Goal: Information Seeking & Learning: Understand process/instructions

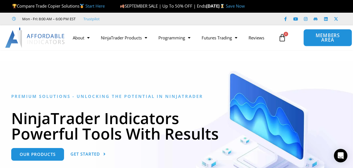
click at [313, 38] on span "MEMBERS AREA" at bounding box center [328, 37] width 36 height 9
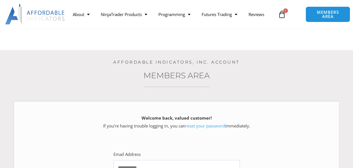
scroll to position [93, 0]
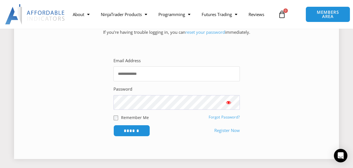
click at [138, 74] on input "Email Address" at bounding box center [176, 73] width 126 height 15
type input "**********"
click at [120, 128] on input "******" at bounding box center [131, 130] width 38 height 12
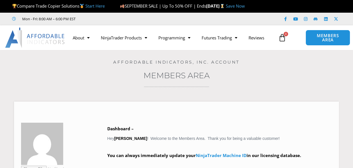
scroll to position [93, 0]
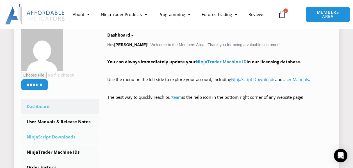
click at [80, 134] on link "NinjaScript Downloads" at bounding box center [60, 136] width 78 height 15
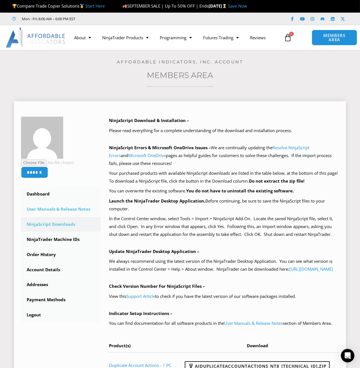
click at [63, 167] on link "User Manuals & Release Notes" at bounding box center [60, 209] width 79 height 15
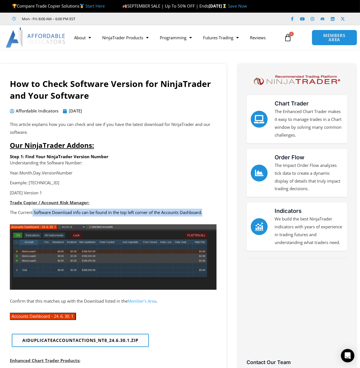
drag, startPoint x: 40, startPoint y: 214, endPoint x: 206, endPoint y: 213, distance: 165.9
click at [206, 167] on p "The Current Software Download info can be found in the top left corner of the A…" at bounding box center [113, 213] width 207 height 8
click at [143, 167] on link "Member’s Area" at bounding box center [141, 301] width 29 height 6
click at [183, 167] on p "Year.Month.Day.VersionNumber" at bounding box center [113, 173] width 207 height 8
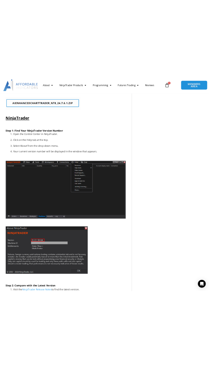
scroll to position [655, 0]
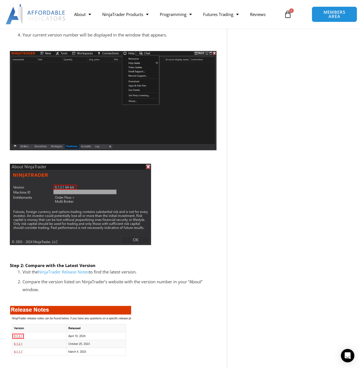
click at [59, 167] on link "NinjaTrader Release Notes" at bounding box center [63, 272] width 51 height 6
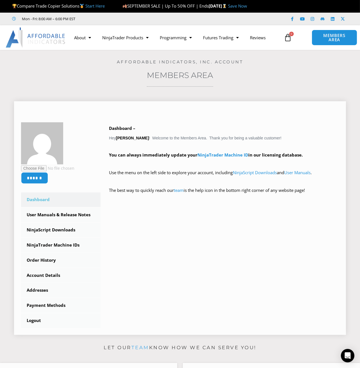
click at [214, 205] on div "****** Dashboard Subscriptions User Manuals & Release Notes NinjaScript Downloa…" at bounding box center [180, 225] width 318 height 206
click at [69, 214] on link "User Manuals & Release Notes" at bounding box center [60, 215] width 79 height 15
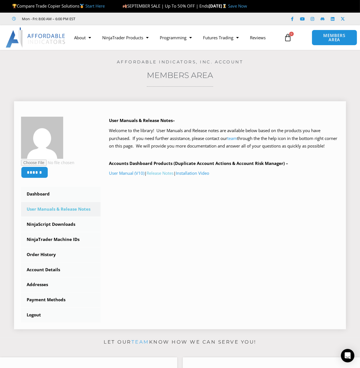
click at [156, 176] on link "Release Notes" at bounding box center [160, 173] width 27 height 6
click at [72, 222] on link "NinjaScript Downloads" at bounding box center [60, 224] width 79 height 15
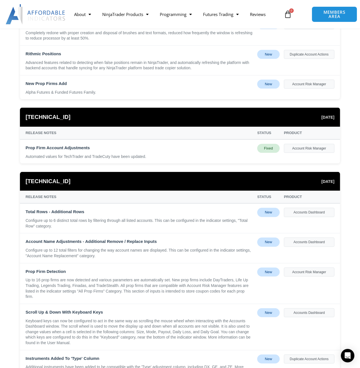
scroll to position [281, 0]
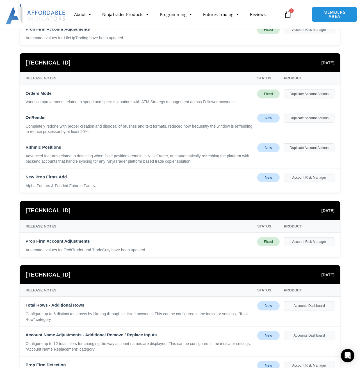
click at [155, 185] on div "Alpha Futures & Funded Futures Family." at bounding box center [139, 186] width 227 height 6
drag, startPoint x: 25, startPoint y: 101, endPoint x: 72, endPoint y: 109, distance: 47.7
click at [71, 108] on div "Orders Mode Various improvements related to speed and special situations with A…" at bounding box center [180, 97] width 320 height 24
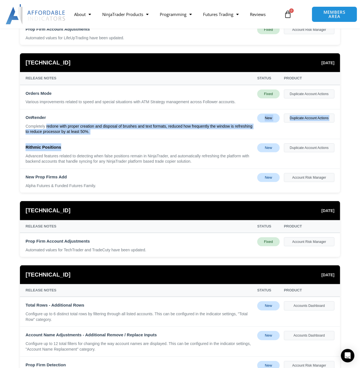
drag, startPoint x: 47, startPoint y: 126, endPoint x: 58, endPoint y: 143, distance: 20.4
click at [58, 143] on div "Orders Mode Various improvements related to speed and special situations with A…" at bounding box center [180, 139] width 320 height 108
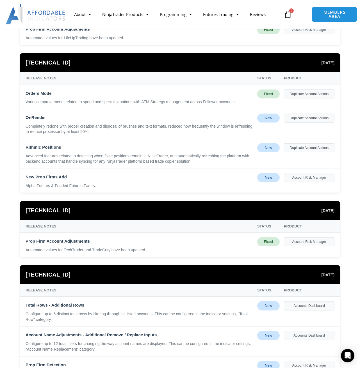
click at [134, 169] on div "New Prop Firms Add Alpha Futures & Funded Futures Family. New Account Risk Mana…" at bounding box center [180, 181] width 320 height 24
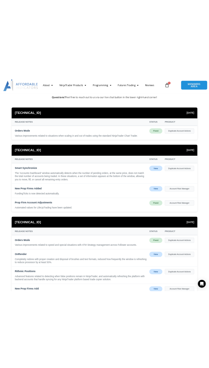
scroll to position [0, 0]
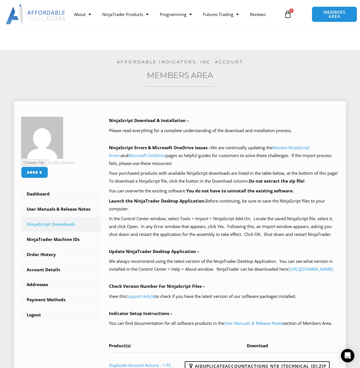
scroll to position [93, 0]
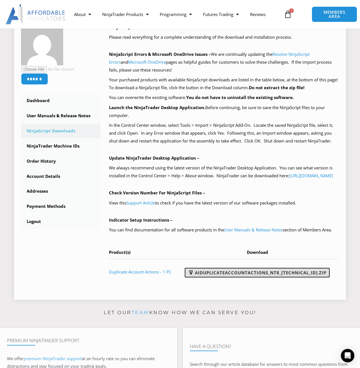
click at [225, 278] on link "AIDuplicateAccountActions_NT8_[TECHNICAL_ID].zip" at bounding box center [257, 273] width 145 height 10
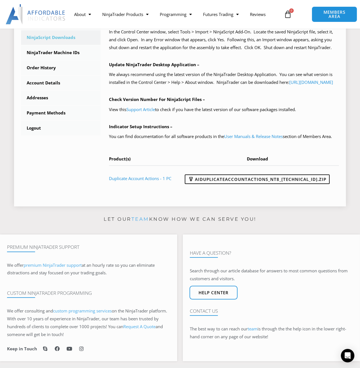
scroll to position [0, 0]
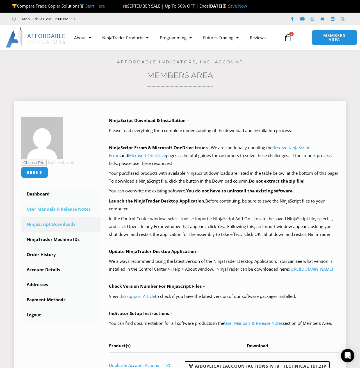
click at [77, 211] on link "User Manuals & Release Notes" at bounding box center [60, 209] width 79 height 15
click at [76, 208] on link "User Manuals & Release Notes" at bounding box center [60, 209] width 79 height 15
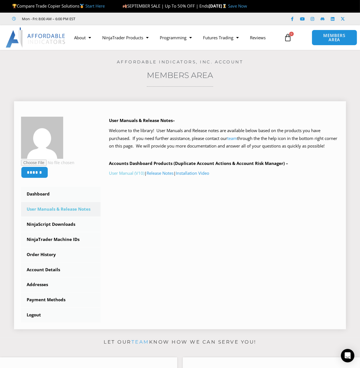
click at [126, 176] on link "User Manual (V10)" at bounding box center [126, 173] width 35 height 6
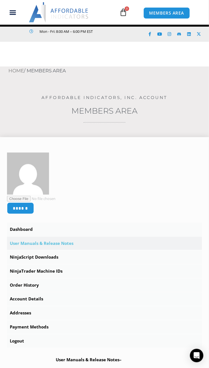
click at [56, 245] on link "User Manuals & Release Notes" at bounding box center [104, 243] width 195 height 13
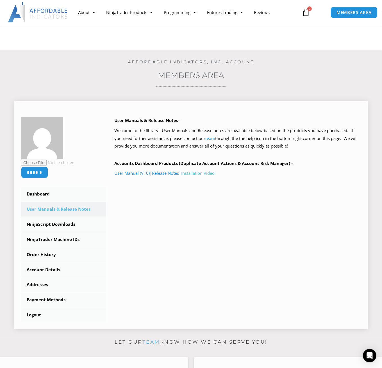
click at [202, 172] on link "Installation Video" at bounding box center [197, 173] width 33 height 6
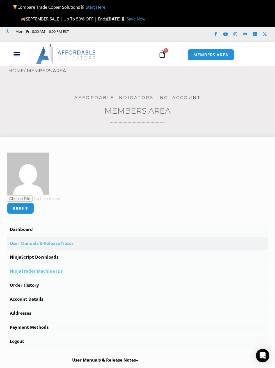
click at [58, 271] on link "NinjaTrader Machine IDs" at bounding box center [137, 271] width 261 height 13
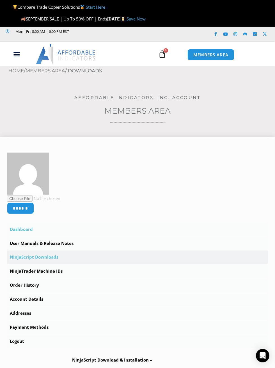
click at [27, 232] on link "Dashboard" at bounding box center [137, 229] width 261 height 13
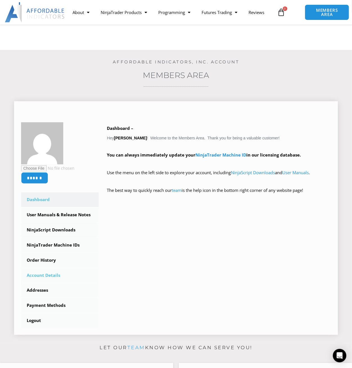
click at [47, 274] on link "Account Details" at bounding box center [59, 275] width 77 height 15
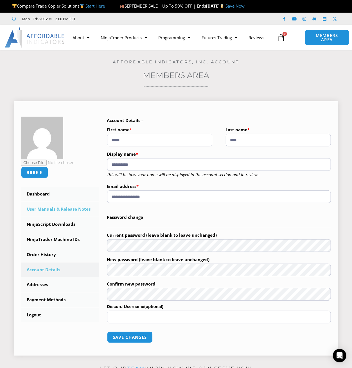
click at [73, 211] on link "User Manuals & Release Notes" at bounding box center [59, 209] width 77 height 15
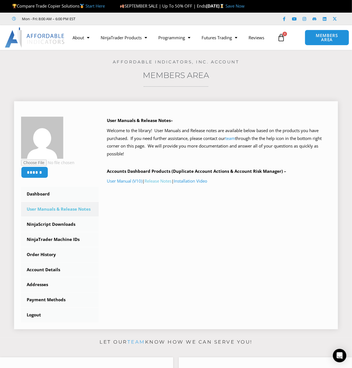
click at [166, 180] on link "Release Notes" at bounding box center [158, 181] width 27 height 6
click at [68, 226] on link "NinjaScript Downloads" at bounding box center [59, 224] width 77 height 15
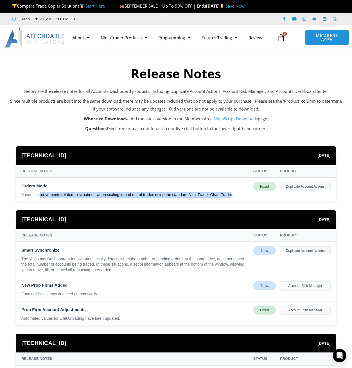
drag, startPoint x: 39, startPoint y: 194, endPoint x: 229, endPoint y: 195, distance: 190.4
click at [229, 195] on div "Various improvements related to situations when scaling in and out of trades us…" at bounding box center [134, 195] width 227 height 6
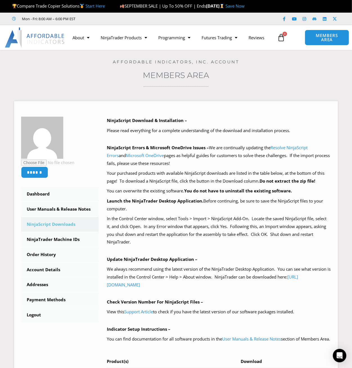
click at [309, 80] on h3 "Members Area" at bounding box center [175, 75] width 323 height 10
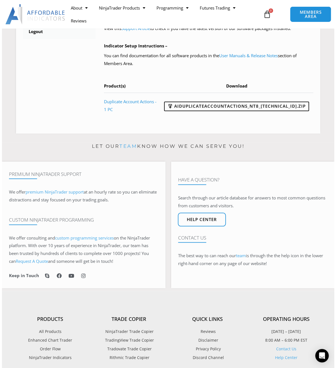
scroll to position [288, 0]
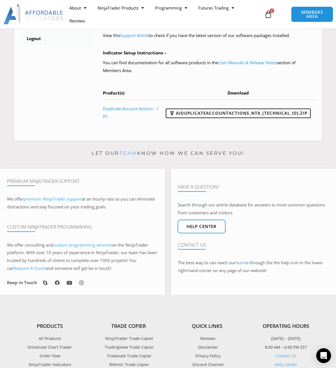
click at [322, 356] on icon "Open Intercom Messenger" at bounding box center [323, 355] width 6 height 7
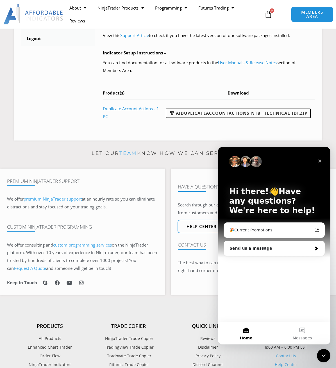
scroll to position [0, 0]
click at [277, 248] on div "Send us a message" at bounding box center [270, 248] width 82 height 6
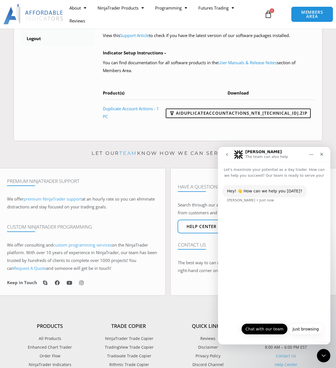
click at [255, 328] on button "Chat with our team" at bounding box center [264, 328] width 46 height 11
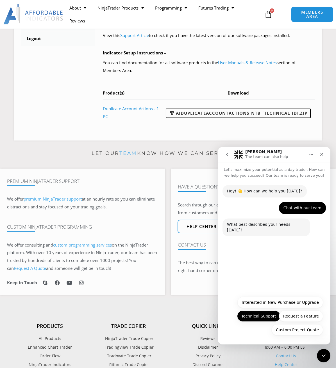
click at [252, 317] on button "Technical Support" at bounding box center [258, 316] width 43 height 11
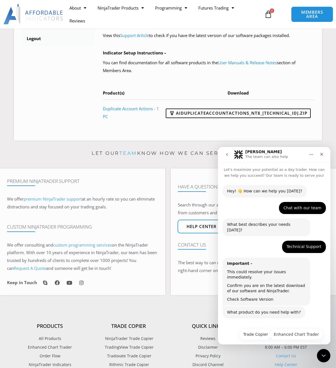
scroll to position [7, 0]
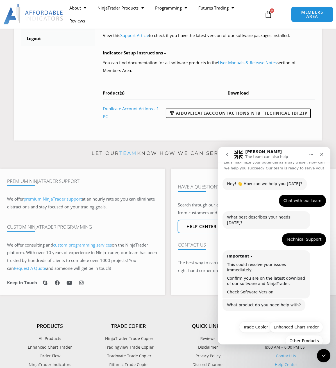
click at [254, 290] on link "Check Software Version" at bounding box center [250, 292] width 46 height 4
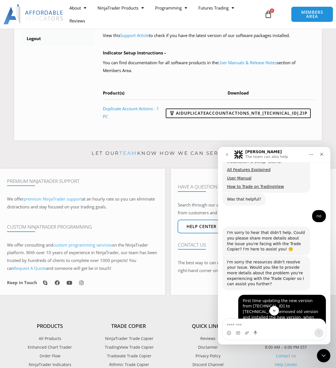
scroll to position [359, 0]
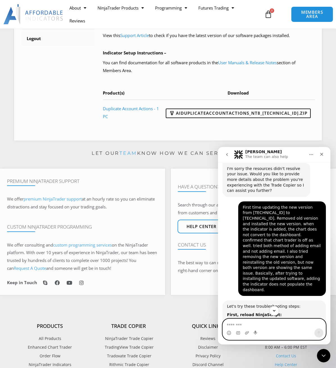
click at [277, 325] on textarea "Message…" at bounding box center [273, 324] width 103 height 10
type textarea "**********"
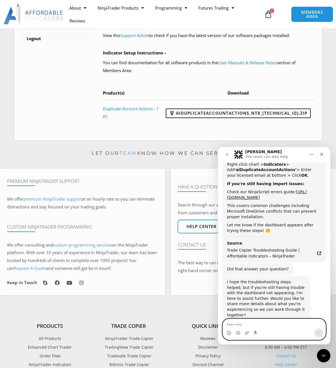
scroll to position [596, 0]
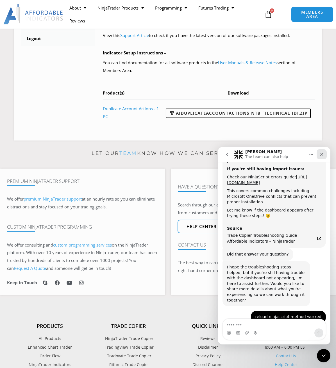
click at [322, 157] on div "Close" at bounding box center [321, 154] width 10 height 10
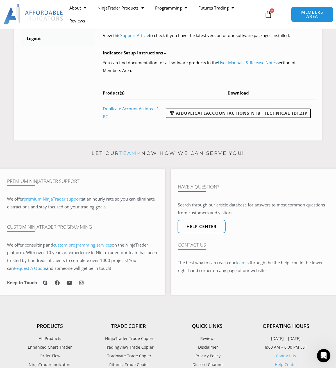
scroll to position [0, 0]
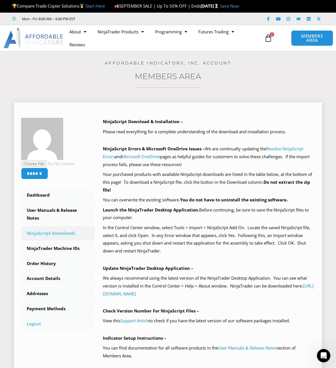
click at [40, 322] on link "Logout" at bounding box center [58, 324] width 74 height 15
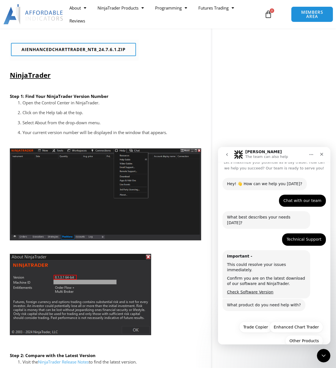
scroll to position [468, 0]
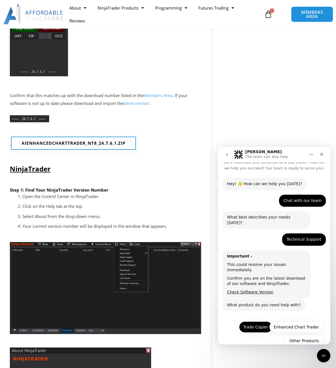
click at [252, 321] on button "Trade Copier" at bounding box center [255, 326] width 33 height 11
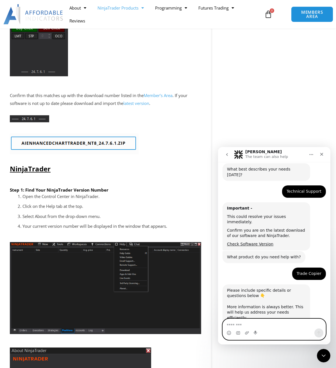
scroll to position [142, 0]
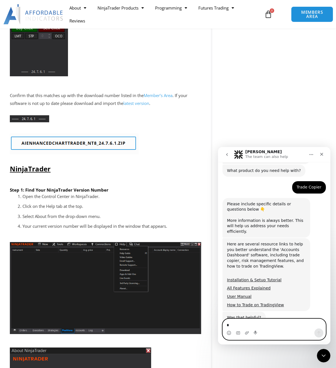
type textarea "**"
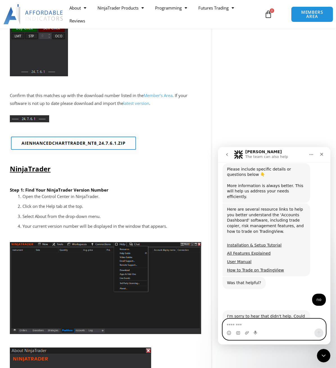
scroll to position [191, 0]
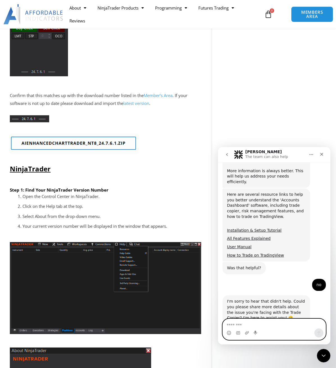
click at [270, 325] on textarea "Message…" at bounding box center [273, 324] width 103 height 10
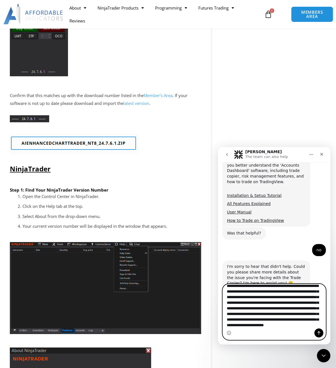
scroll to position [0, 0]
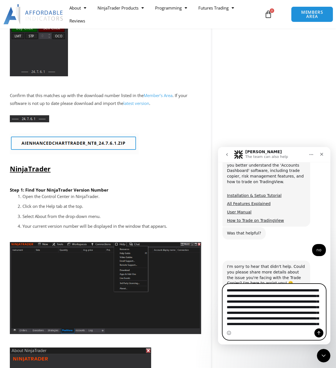
click at [279, 308] on textarea "**********" at bounding box center [273, 306] width 103 height 44
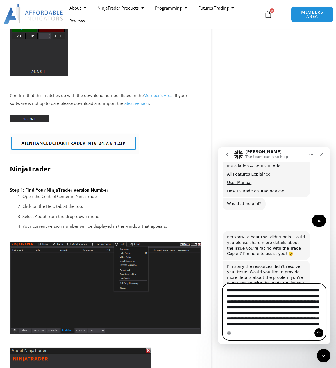
click at [312, 308] on textarea "**********" at bounding box center [273, 306] width 103 height 44
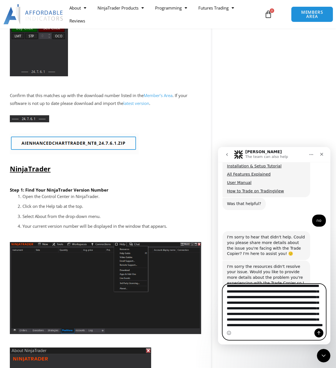
type textarea "**********"
click at [317, 334] on icon "Send a message…" at bounding box center [318, 333] width 4 height 4
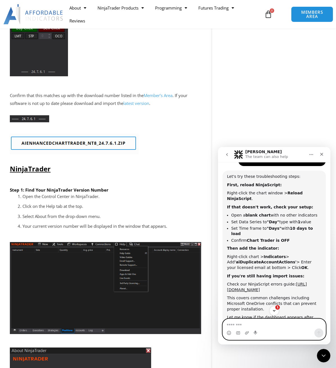
scroll to position [390, 0]
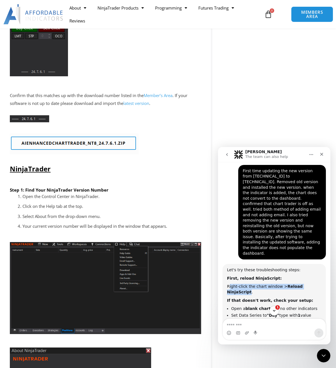
drag, startPoint x: 229, startPoint y: 247, endPoint x: 313, endPoint y: 248, distance: 84.2
click at [313, 284] on div "Right-click the chart window > Reload NinjaScript ." at bounding box center [274, 289] width 94 height 11
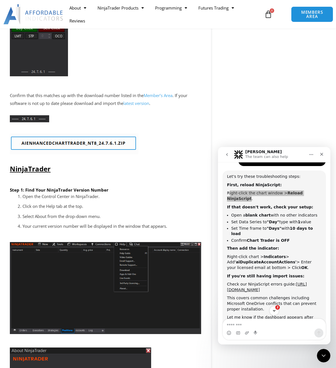
scroll to position [555, 0]
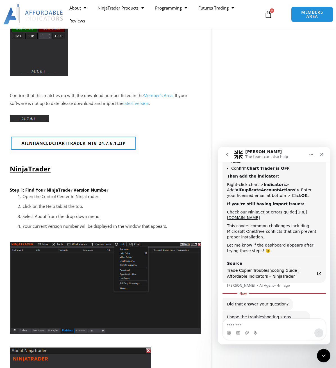
click at [270, 268] on span "Trade Copier Troubleshooting Guide | Affordable Indicators – NinjaTrader" at bounding box center [272, 274] width 90 height 12
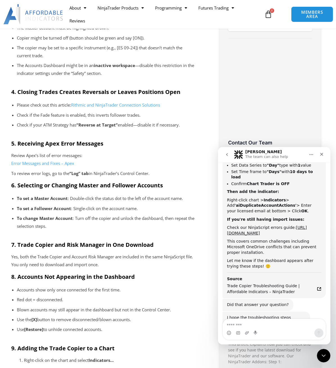
scroll to position [468, 0]
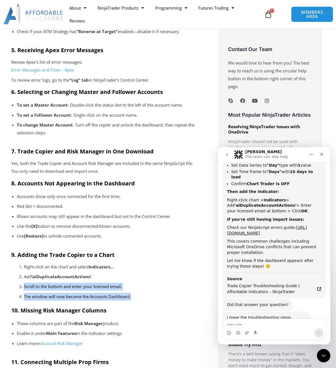
drag, startPoint x: 25, startPoint y: 287, endPoint x: 145, endPoint y: 296, distance: 120.5
click at [145, 296] on ol "Right-click on the chart and select Indicators… Add ‘aiDuplicateAccountActions’…" at bounding box center [112, 282] width 176 height 38
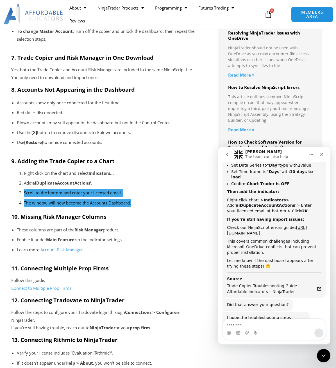
scroll to position [590, 0]
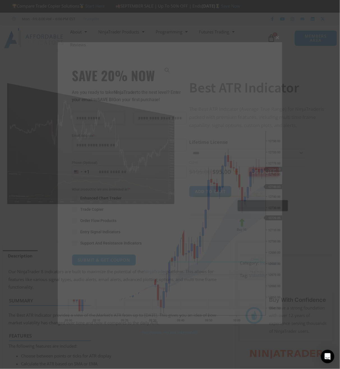
click at [276, 36] on span "SAVE 20% NOW popup" at bounding box center [277, 37] width 9 height 3
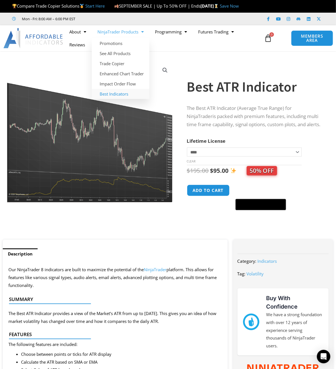
click at [117, 95] on link "Best Indicators" at bounding box center [121, 94] width 58 height 10
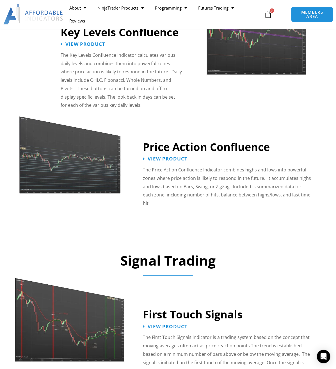
scroll to position [749, 0]
